Goal: Task Accomplishment & Management: Use online tool/utility

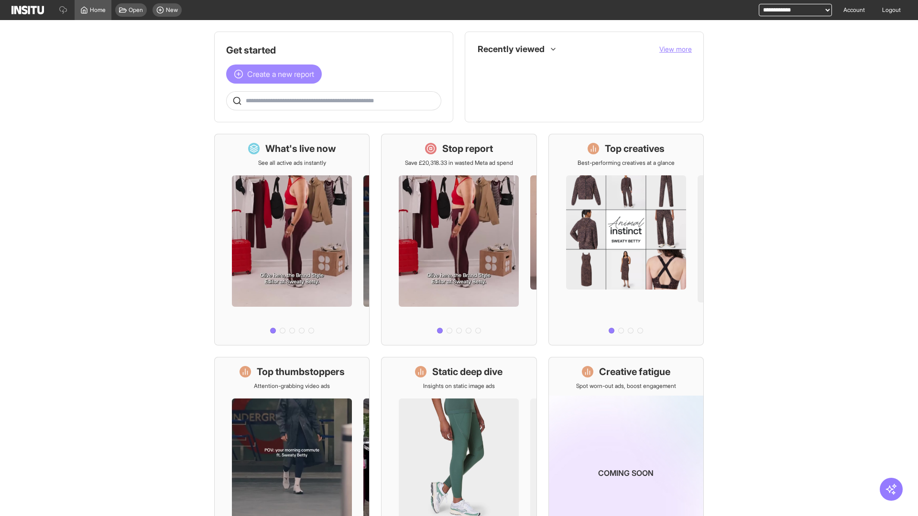
click at [276, 74] on span "Create a new report" at bounding box center [280, 73] width 67 height 11
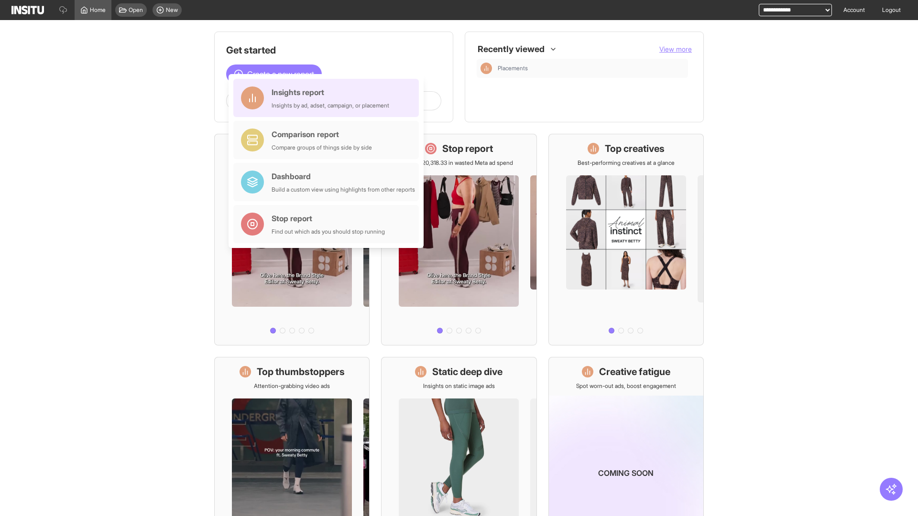
click at [328, 98] on div "Insights report Insights by ad, adset, campaign, or placement" at bounding box center [331, 98] width 118 height 23
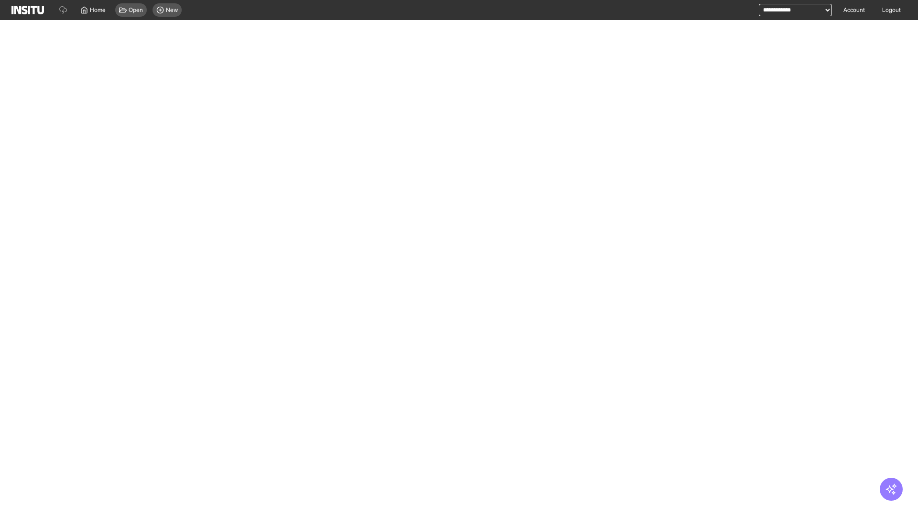
select select "**"
